Goal: Task Accomplishment & Management: Book appointment/travel/reservation

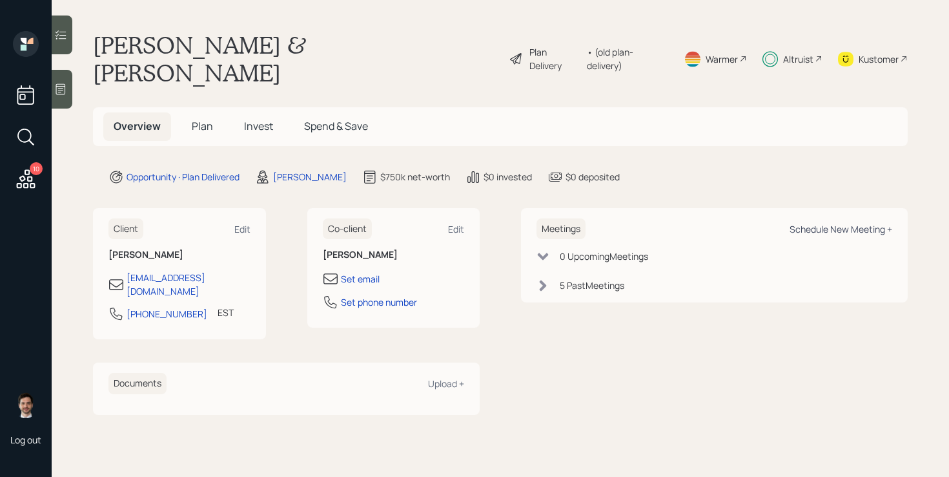
click at [845, 223] on div "Schedule New Meeting +" at bounding box center [841, 229] width 103 height 12
select select "ef6b64e1-8f62-4a74-b865-a7df4b35b836"
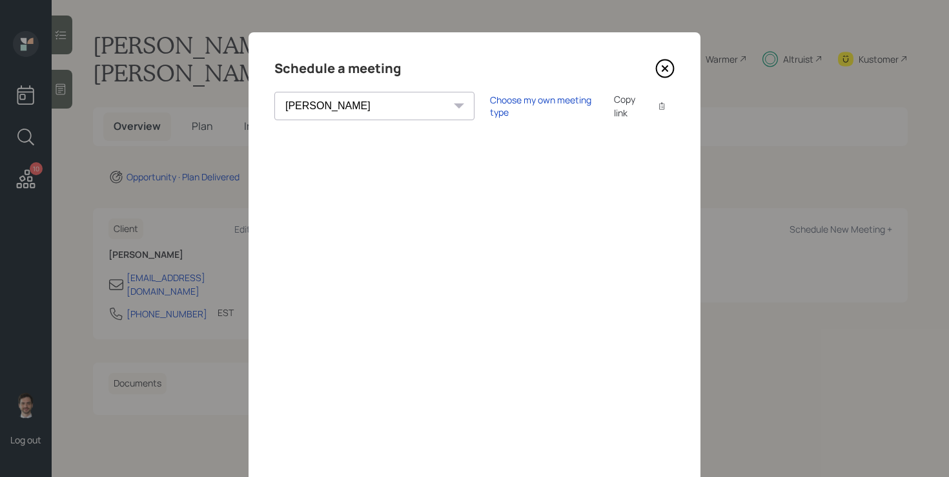
click at [665, 68] on icon at bounding box center [665, 68] width 5 height 5
